Goal: Communication & Community: Answer question/provide support

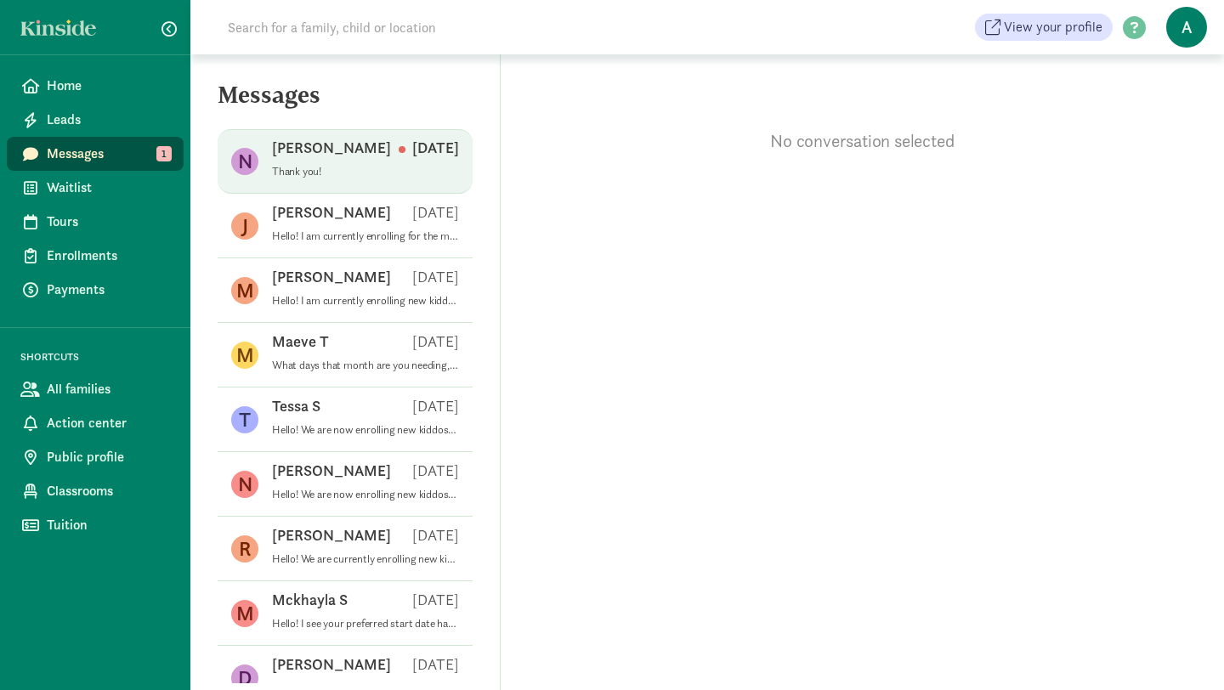
click at [276, 156] on p "[PERSON_NAME]" at bounding box center [331, 148] width 119 height 20
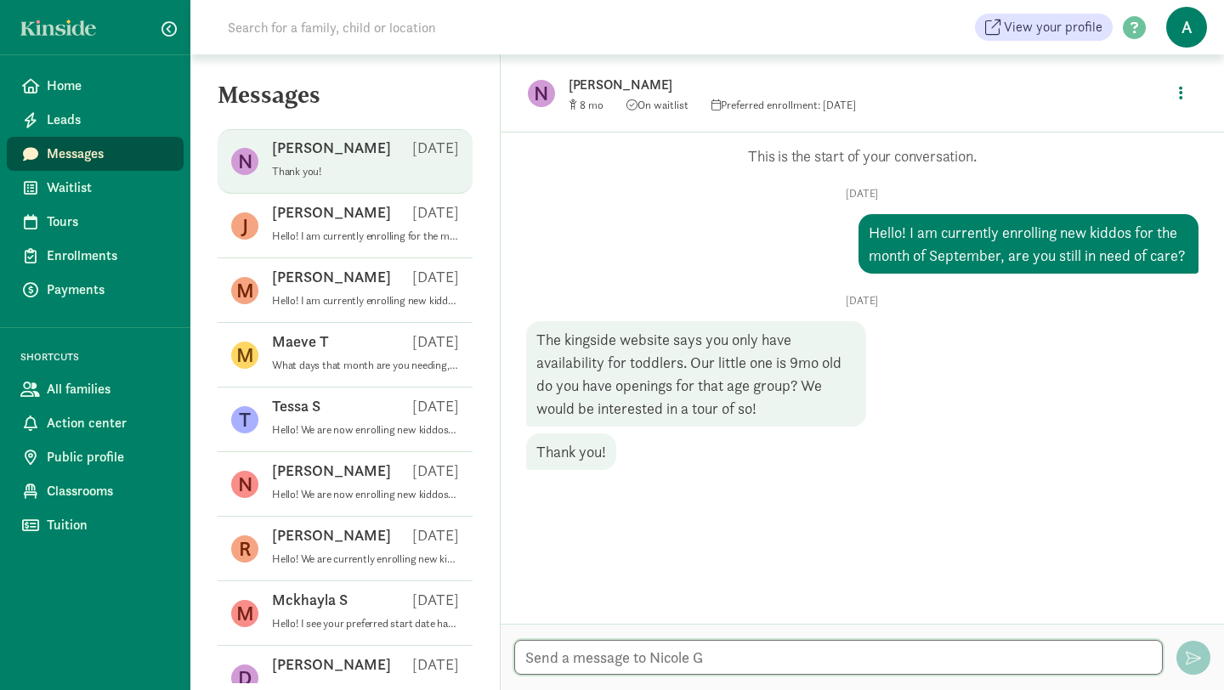
click at [636, 658] on textarea at bounding box center [838, 657] width 648 height 35
click at [616, 657] on textarea "Yes absolutely! I will update" at bounding box center [838, 657] width 648 height 35
click at [688, 664] on textarea "Yes i do! I will update" at bounding box center [838, 657] width 648 height 35
click at [681, 664] on textarea "Yes i do! I will update kinside." at bounding box center [838, 657] width 648 height 35
click at [673, 657] on textarea "Yes i do! I will update kinside." at bounding box center [838, 657] width 648 height 35
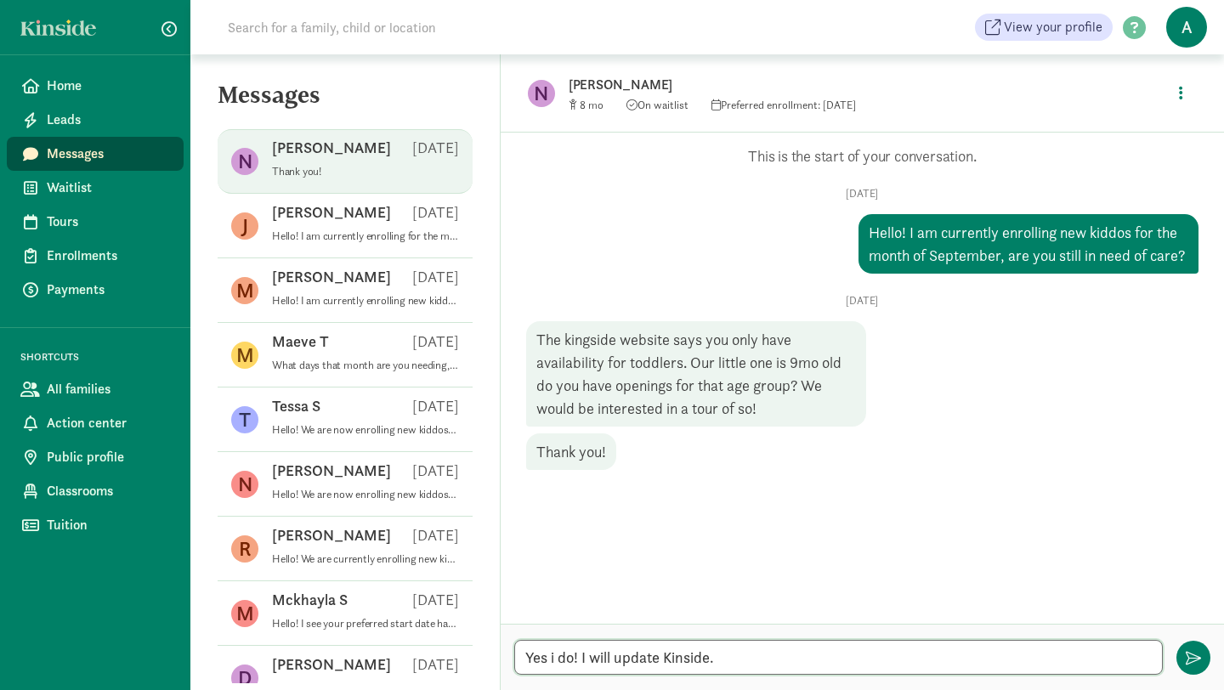
click at [750, 664] on textarea "Yes i do! I will update Kinside." at bounding box center [838, 657] width 648 height 35
click at [593, 660] on textarea "Yes i do! I will update Kinside." at bounding box center [838, 657] width 648 height 35
click at [902, 668] on textarea "Yes i do! I also didn't know it said that, will update Kinside." at bounding box center [838, 657] width 648 height 35
drag, startPoint x: 974, startPoint y: 660, endPoint x: 899, endPoint y: 660, distance: 74.8
click at [899, 660] on textarea "Yes i do! I also didn't know it said that, will update Kinside. Thank you. I wo…" at bounding box center [838, 657] width 648 height 35
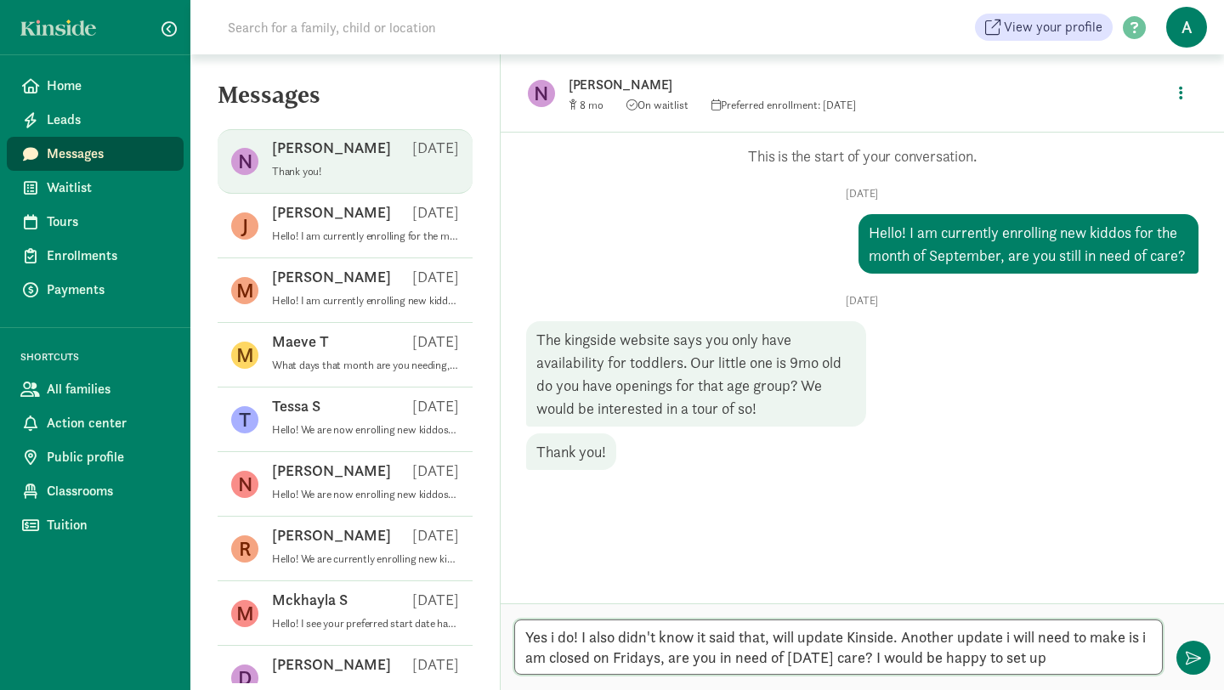
click at [788, 661] on textarea "Yes i do! I also didn't know it said that, will update Kinside. Another update …" at bounding box center [838, 646] width 648 height 55
click at [1039, 655] on textarea "Yes i do! I also didn't know it said that, will update Kinside. Another update …" at bounding box center [838, 646] width 648 height 55
click at [574, 643] on textarea "Yes i do! I also didn't know it said that, will update Kinside. Another update …" at bounding box center [838, 646] width 648 height 55
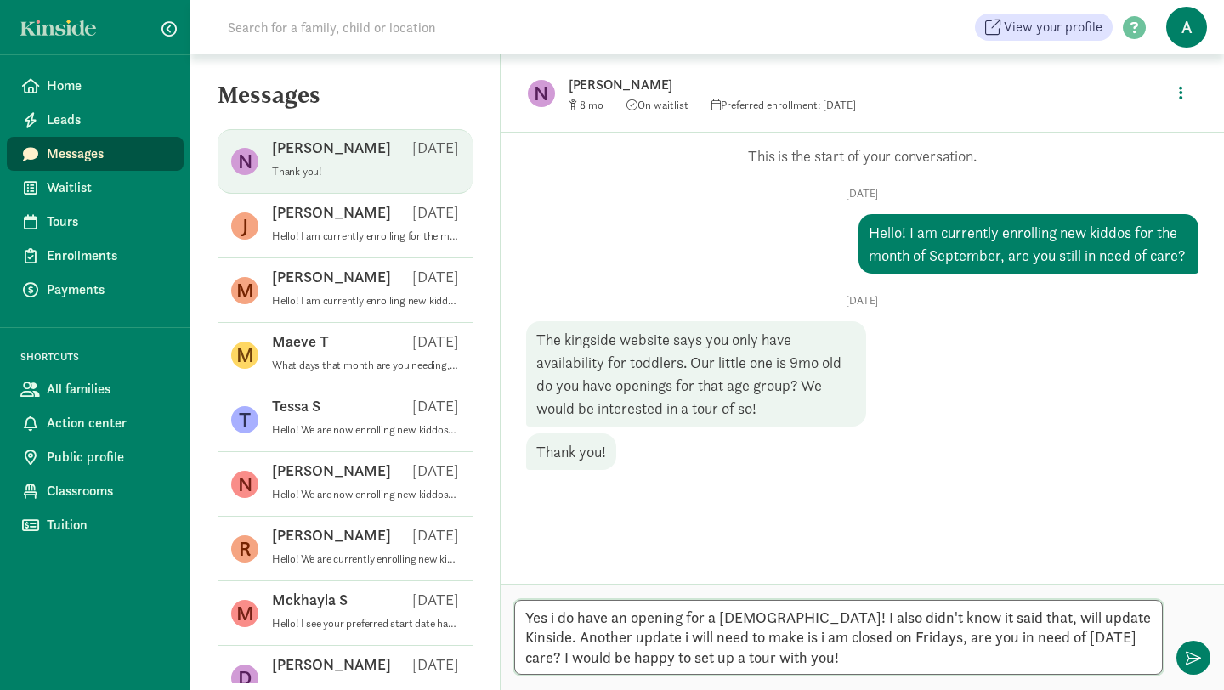
click at [1000, 621] on textarea "Yes i do have an opening for a [DEMOGRAPHIC_DATA]! I also didn't know it said t…" at bounding box center [838, 637] width 648 height 75
click at [767, 644] on textarea "Yes i do have an opening for a [DEMOGRAPHIC_DATA]! I also didn't know it said t…" at bounding box center [838, 637] width 648 height 75
click at [829, 642] on textarea "Yes i do have an opening for a [DEMOGRAPHIC_DATA]! I also didn't know it said t…" at bounding box center [838, 637] width 648 height 75
click at [857, 657] on textarea "Yes i do have an opening for a [DEMOGRAPHIC_DATA]! I also didn't know it said t…" at bounding box center [838, 637] width 648 height 75
click at [956, 659] on textarea "Yes i do have an opening for a [DEMOGRAPHIC_DATA]! I also didn't know it said t…" at bounding box center [838, 637] width 648 height 75
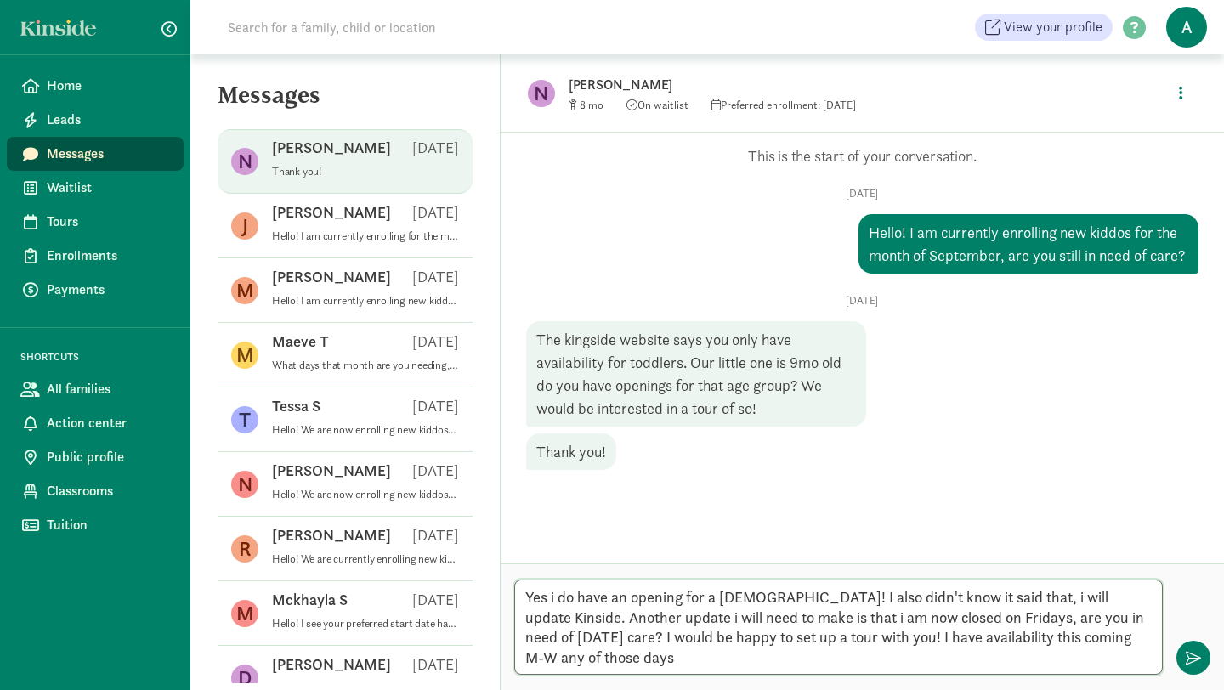
click at [561, 665] on textarea "Yes i do have an opening for a [DEMOGRAPHIC_DATA]! I also didn't know it said t…" at bounding box center [838, 627] width 648 height 95
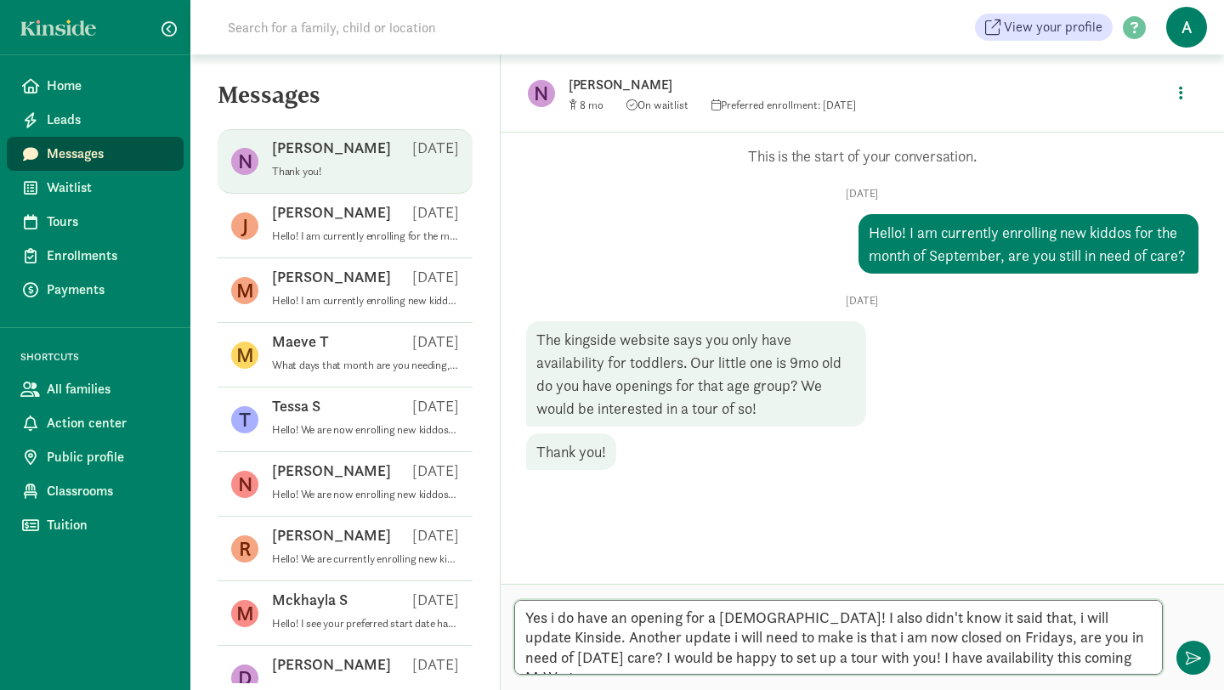
type textarea "Yes i do have an opening for a [DEMOGRAPHIC_DATA]! I also didn't know it said t…"
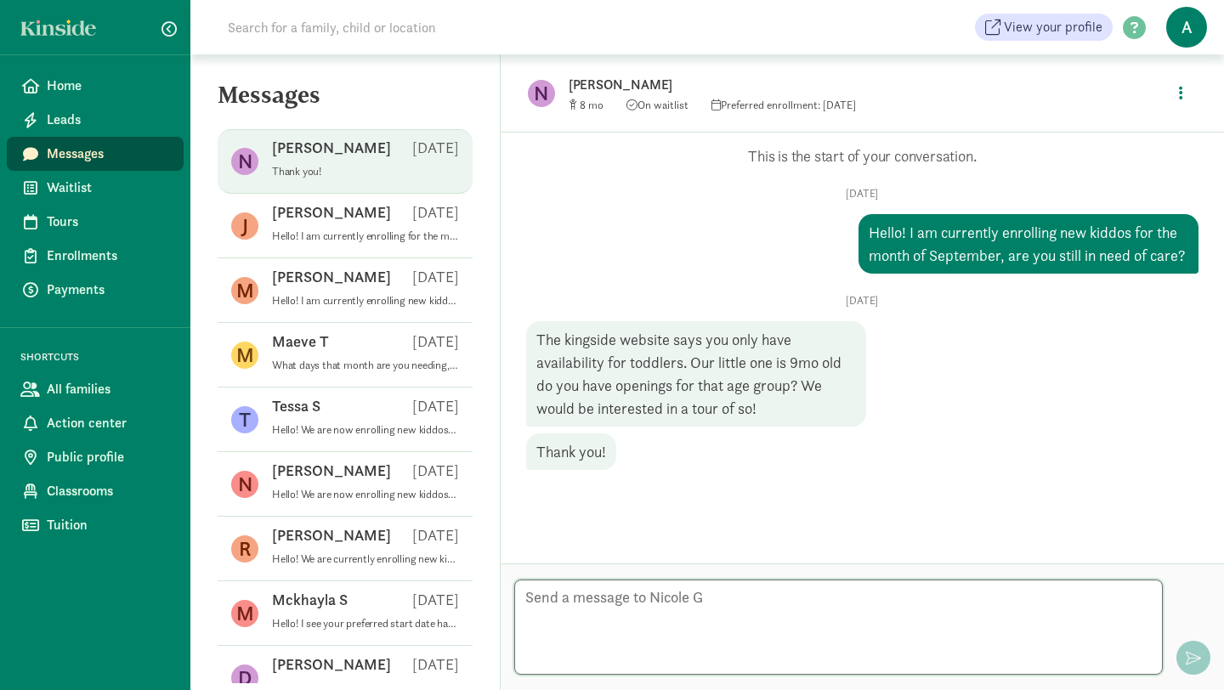
scroll to position [65, 0]
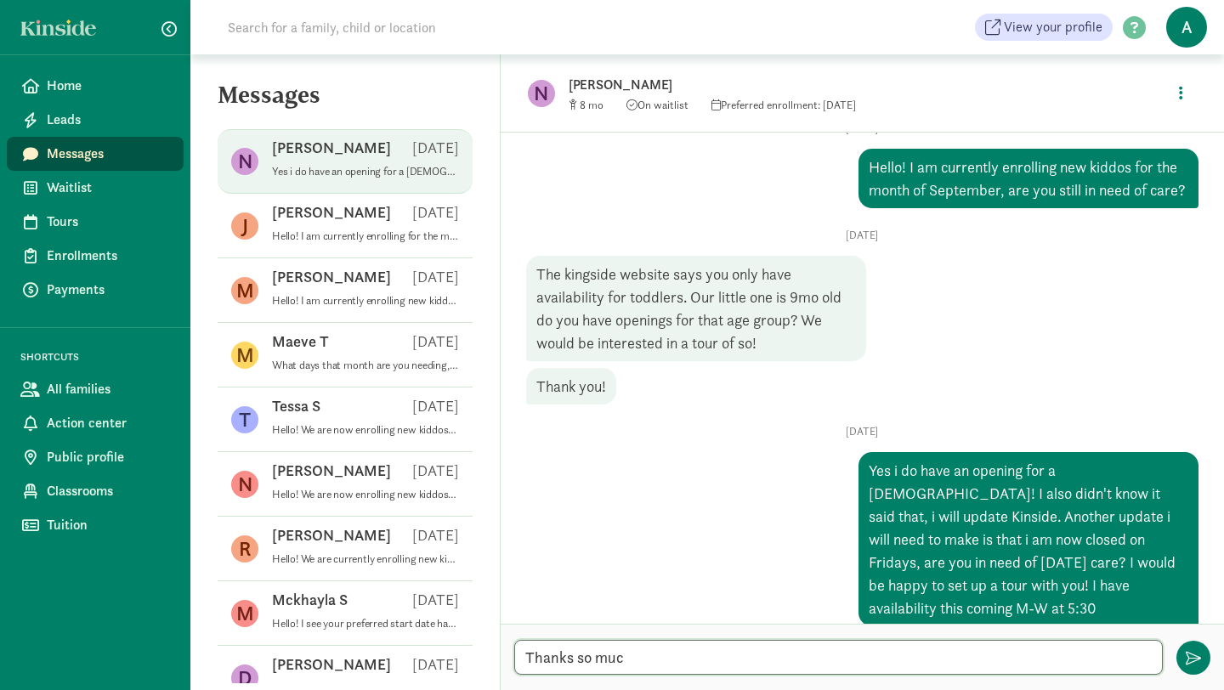
type textarea "Thanks so much"
